Goal: Information Seeking & Learning: Learn about a topic

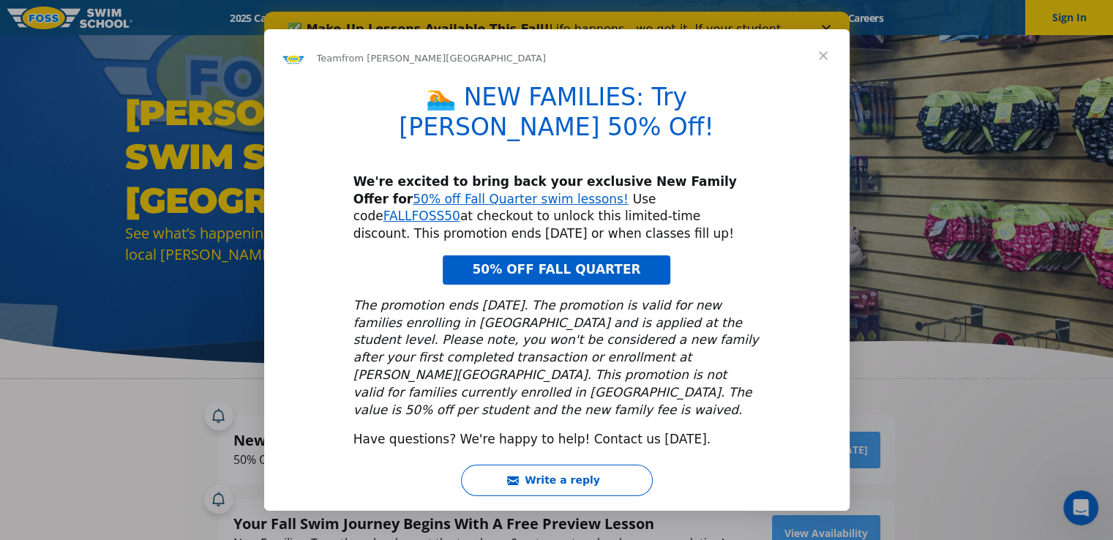
click at [821, 75] on span "Close" at bounding box center [823, 55] width 53 height 53
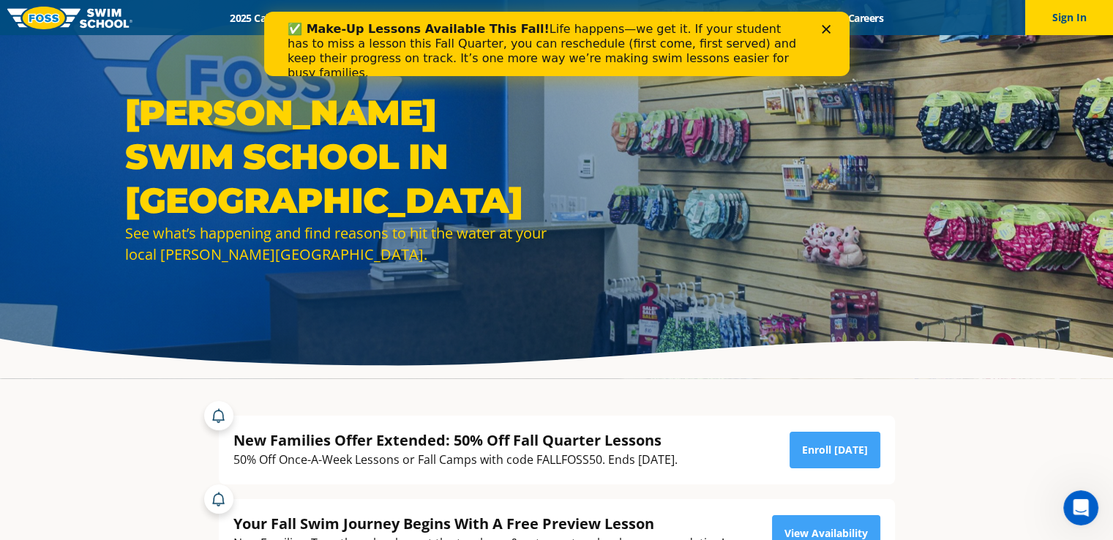
click at [827, 28] on icon "Close" at bounding box center [825, 29] width 9 height 9
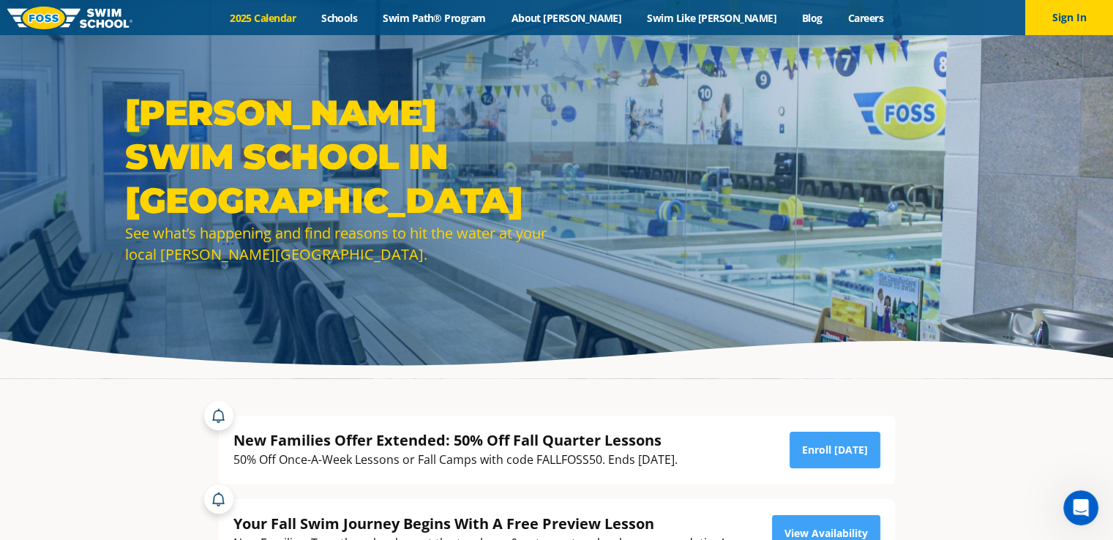
click at [309, 16] on link "2025 Calendar" at bounding box center [262, 18] width 91 height 14
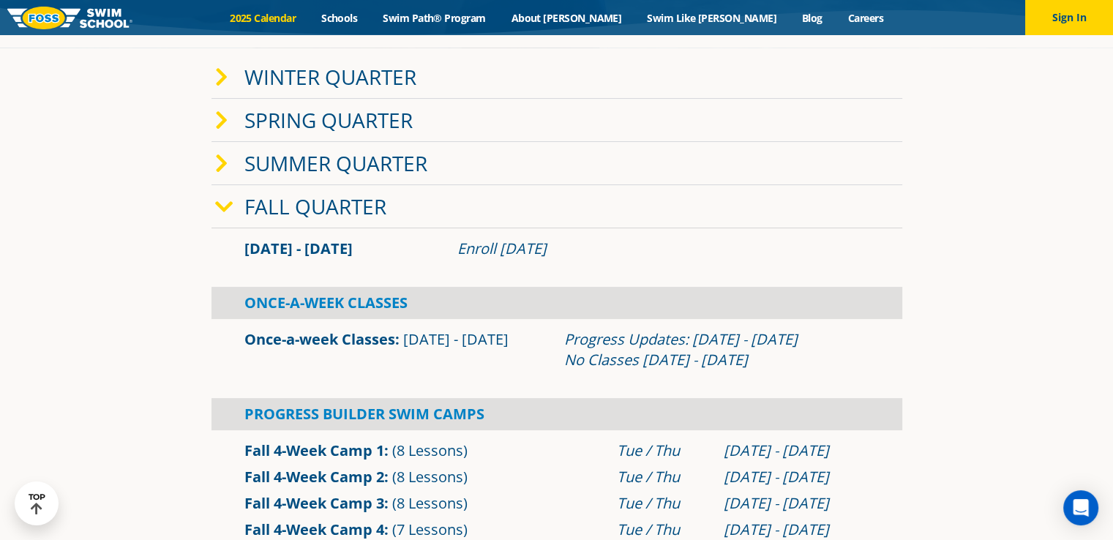
scroll to position [330, 0]
click at [370, 18] on link "Schools" at bounding box center [339, 18] width 61 height 14
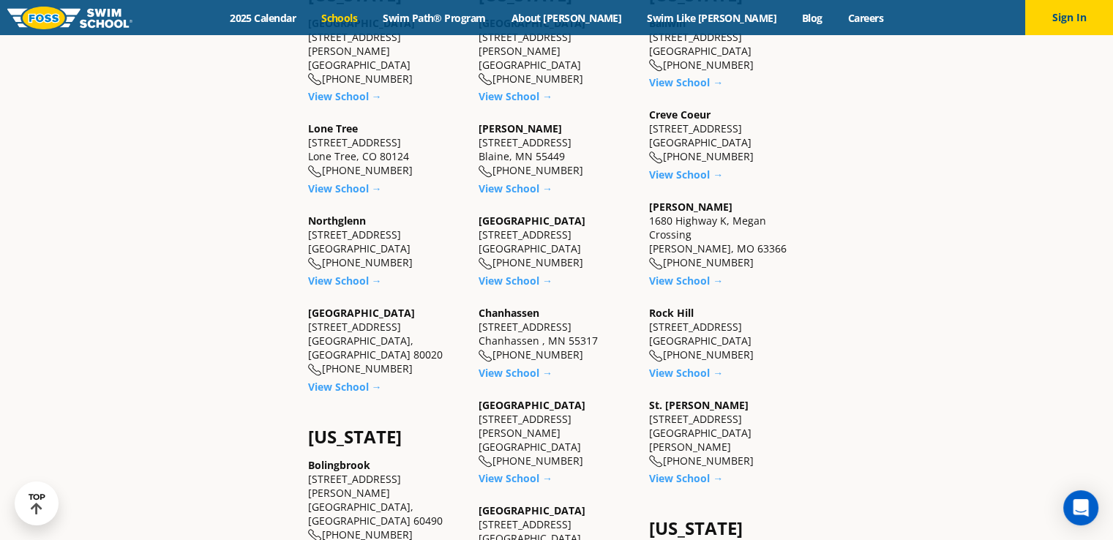
scroll to position [669, 0]
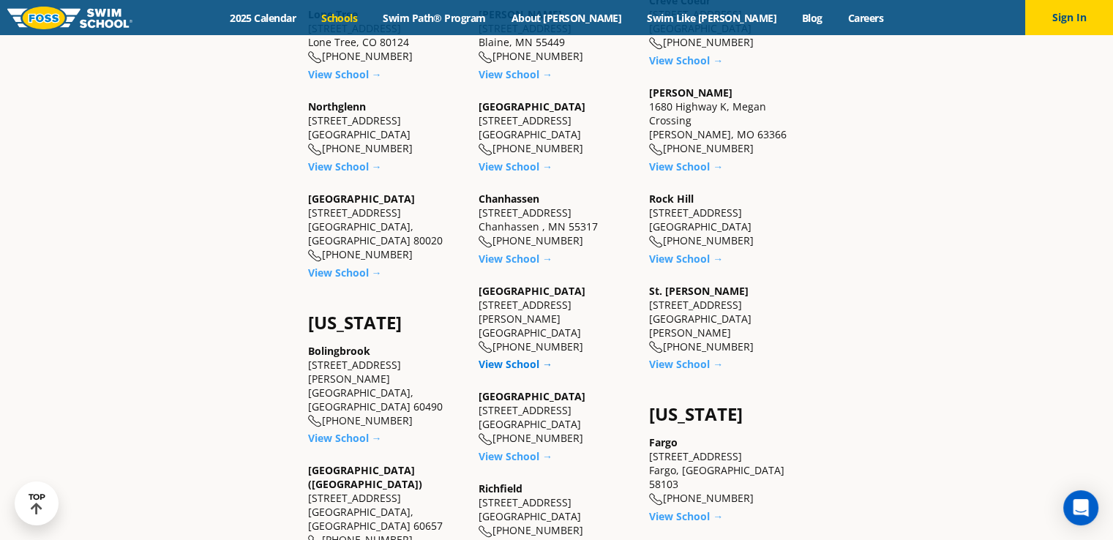
click at [521, 357] on link "View School →" at bounding box center [515, 364] width 74 height 14
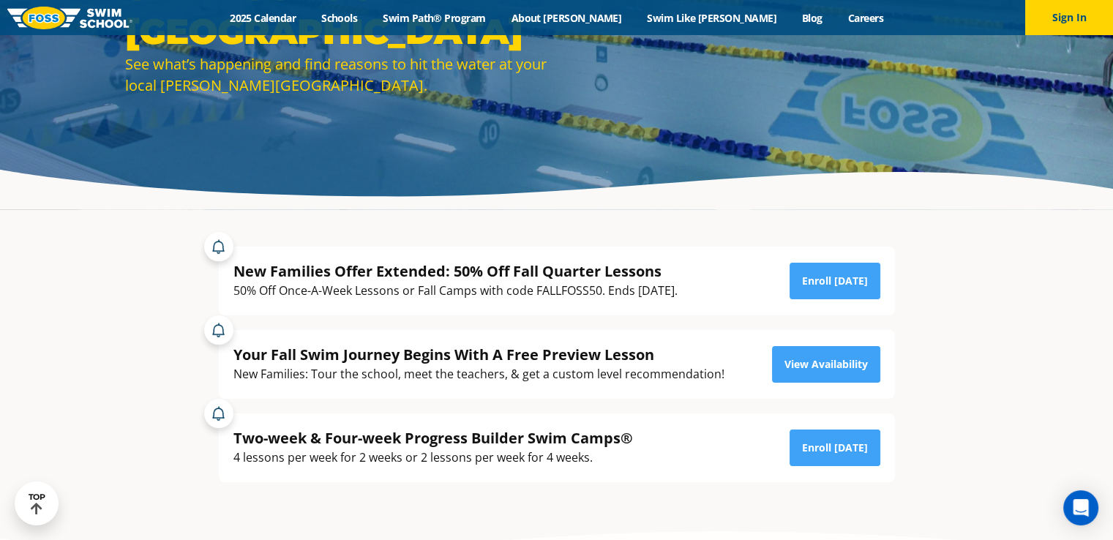
scroll to position [178, 0]
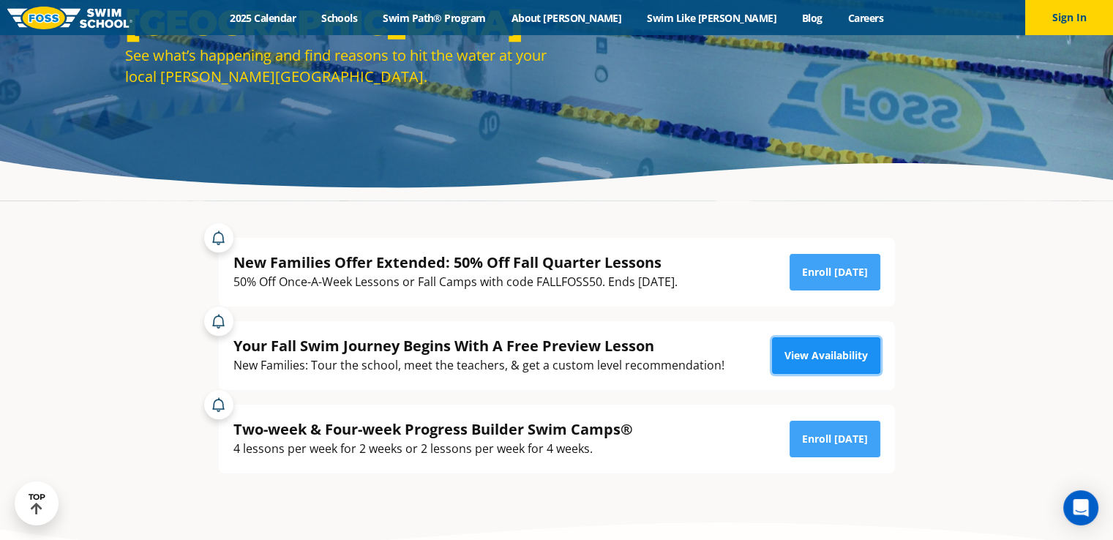
click at [830, 369] on link "View Availability" at bounding box center [826, 355] width 108 height 37
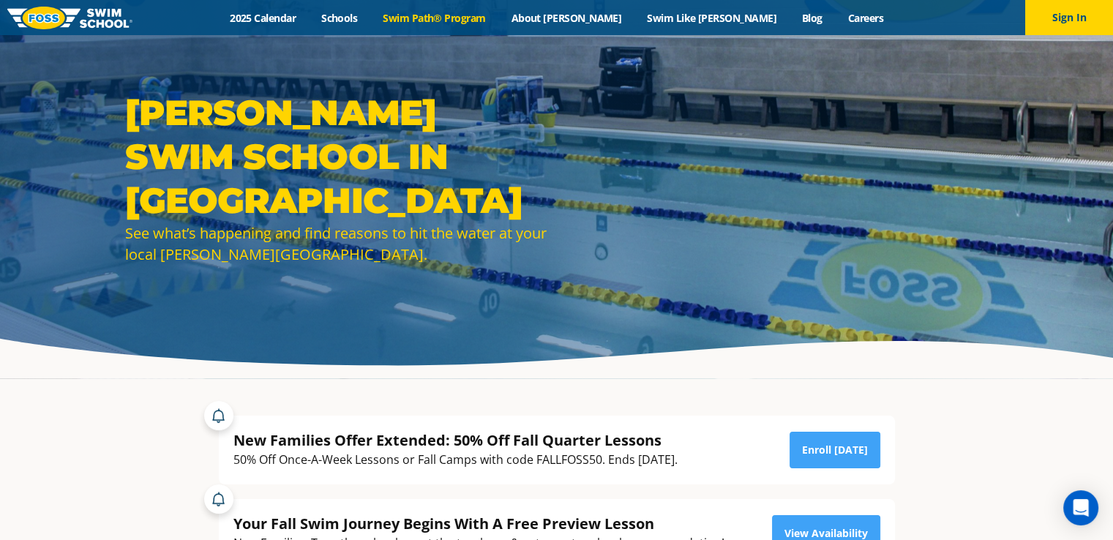
drag, startPoint x: 0, startPoint y: 0, endPoint x: 489, endPoint y: 18, distance: 488.9
click at [489, 18] on link "Swim Path® Program" at bounding box center [434, 18] width 128 height 14
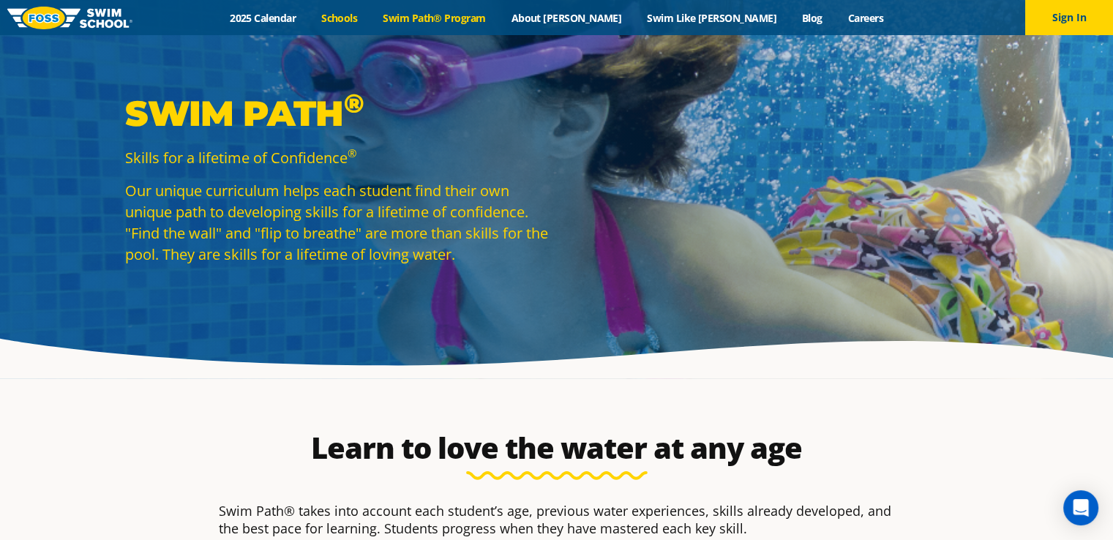
click at [370, 17] on link "Schools" at bounding box center [339, 18] width 61 height 14
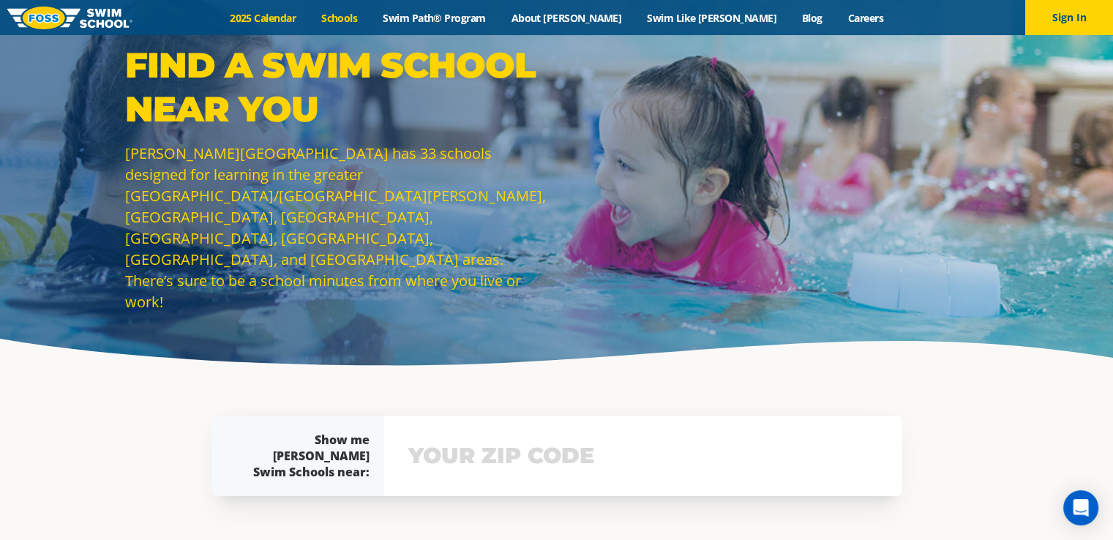
click at [309, 12] on link "2025 Calendar" at bounding box center [262, 18] width 91 height 14
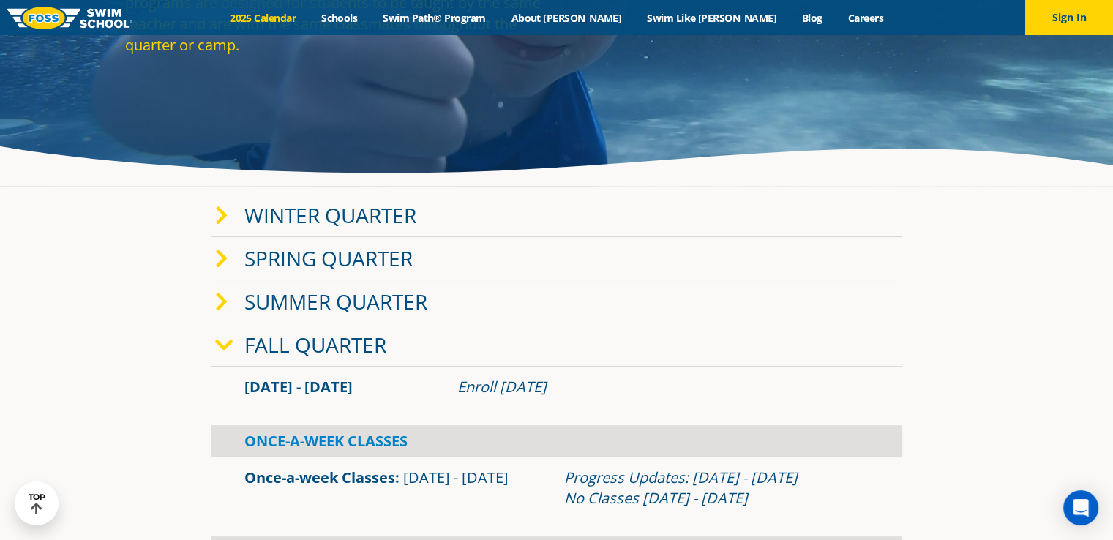
click at [236, 309] on span at bounding box center [229, 301] width 29 height 21
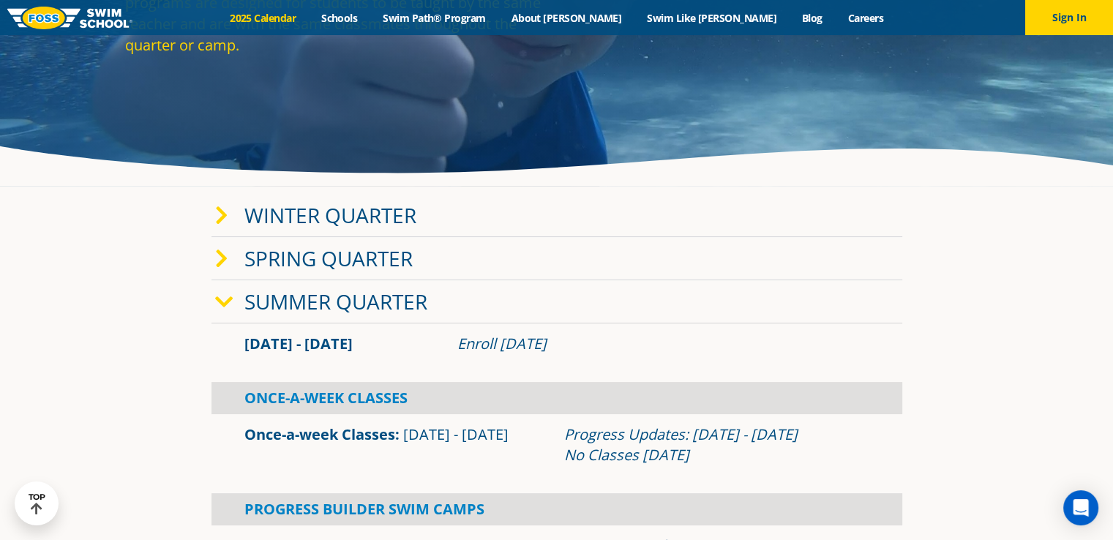
click at [236, 309] on span at bounding box center [229, 301] width 29 height 21
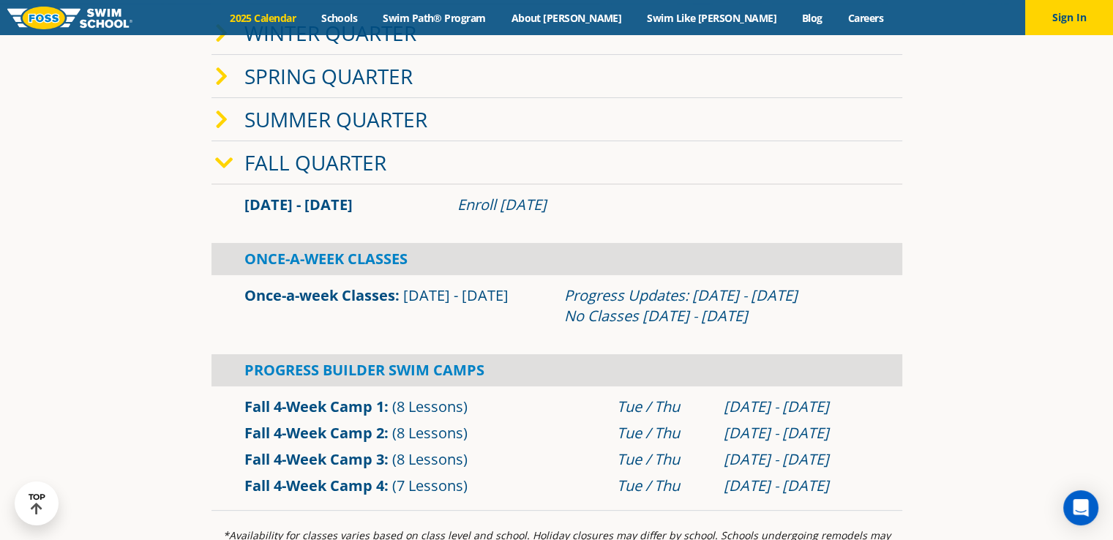
scroll to position [439, 0]
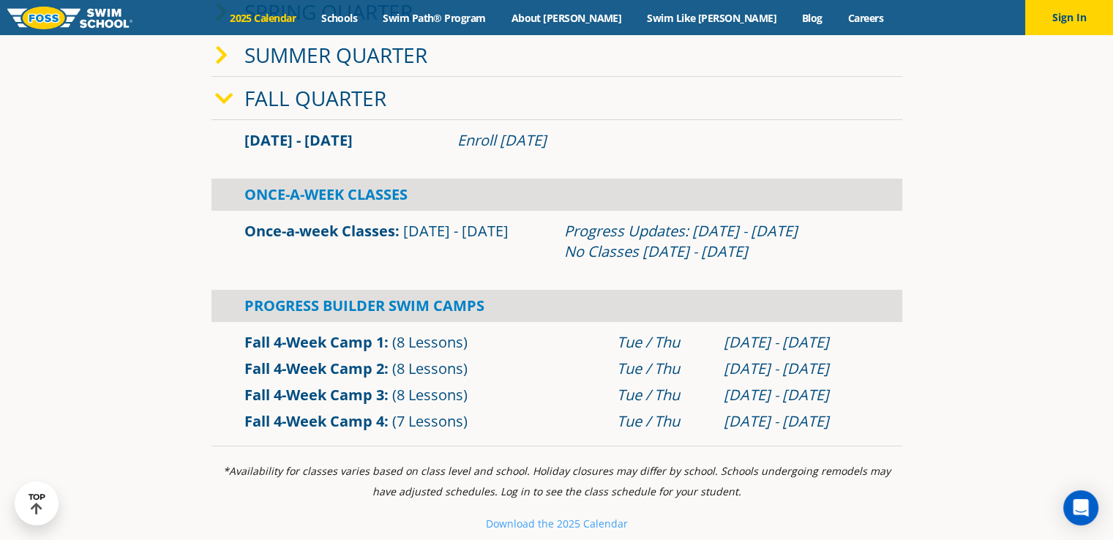
click at [350, 226] on link "Once-a-week Classes" at bounding box center [319, 231] width 151 height 20
